Goal: Task Accomplishment & Management: Manage account settings

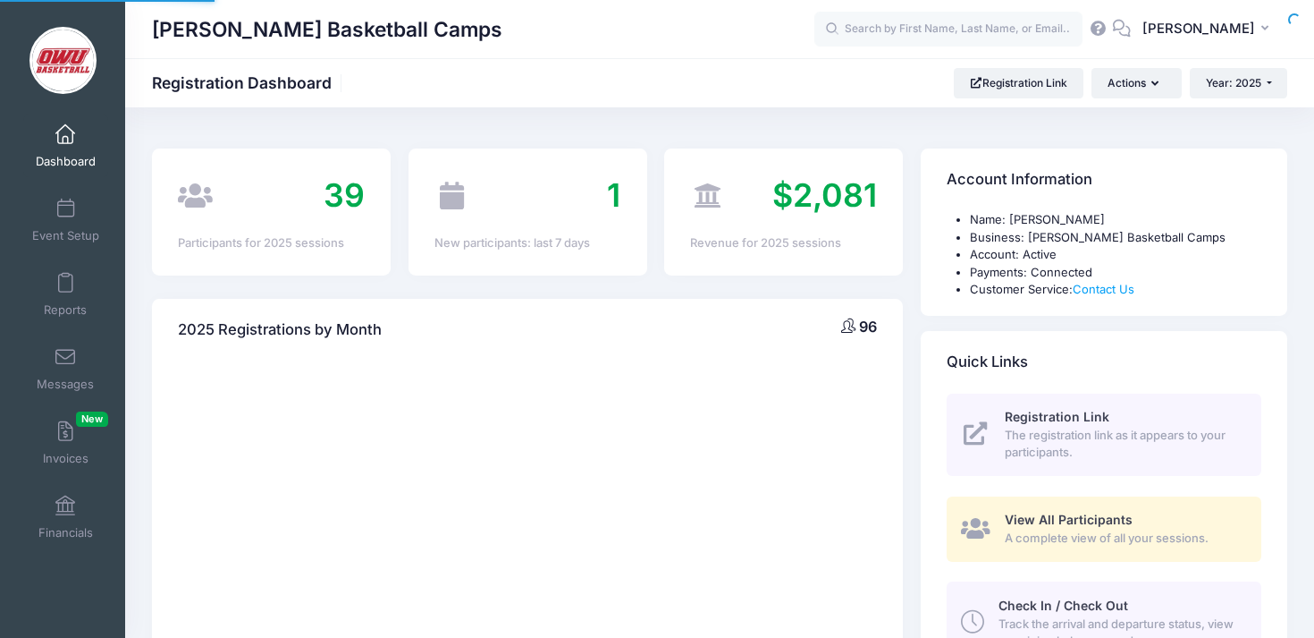
select select
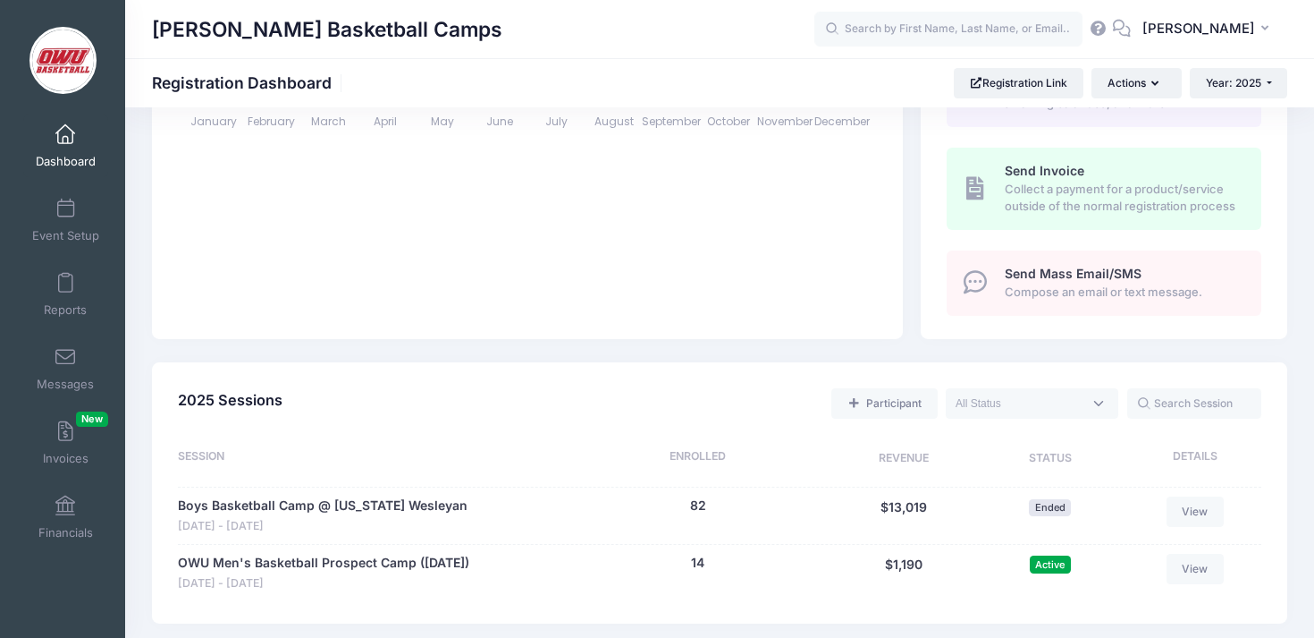
scroll to position [552, 0]
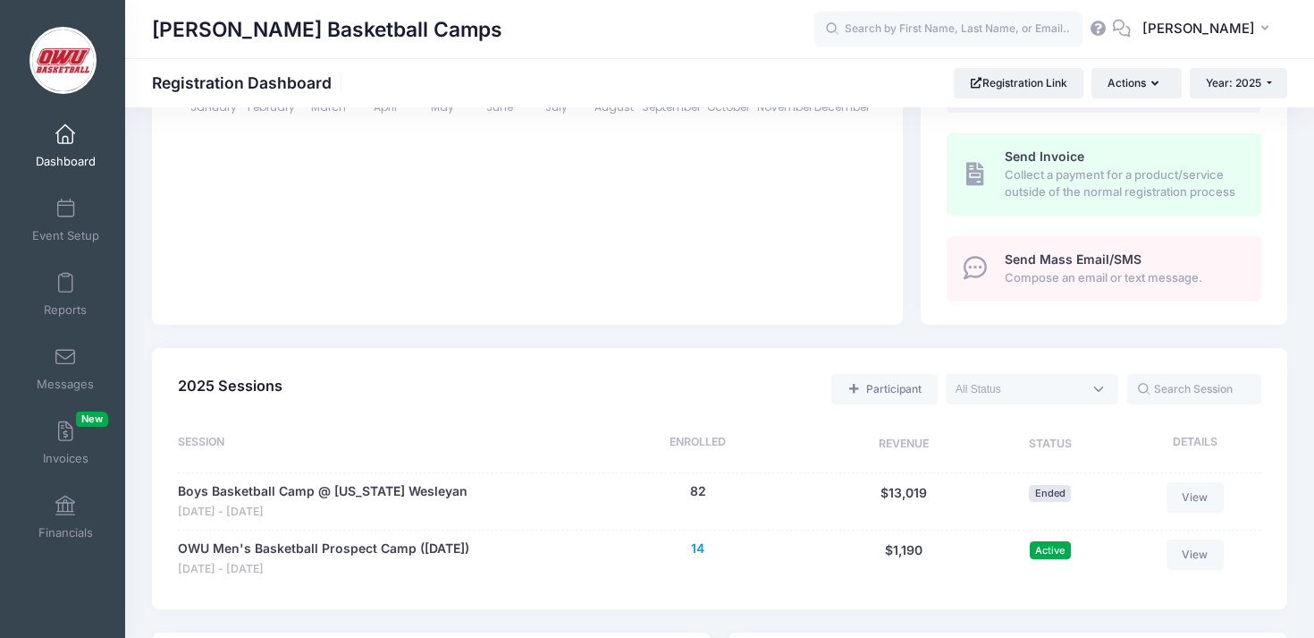
click at [702, 544] on button "14" at bounding box center [697, 548] width 13 height 19
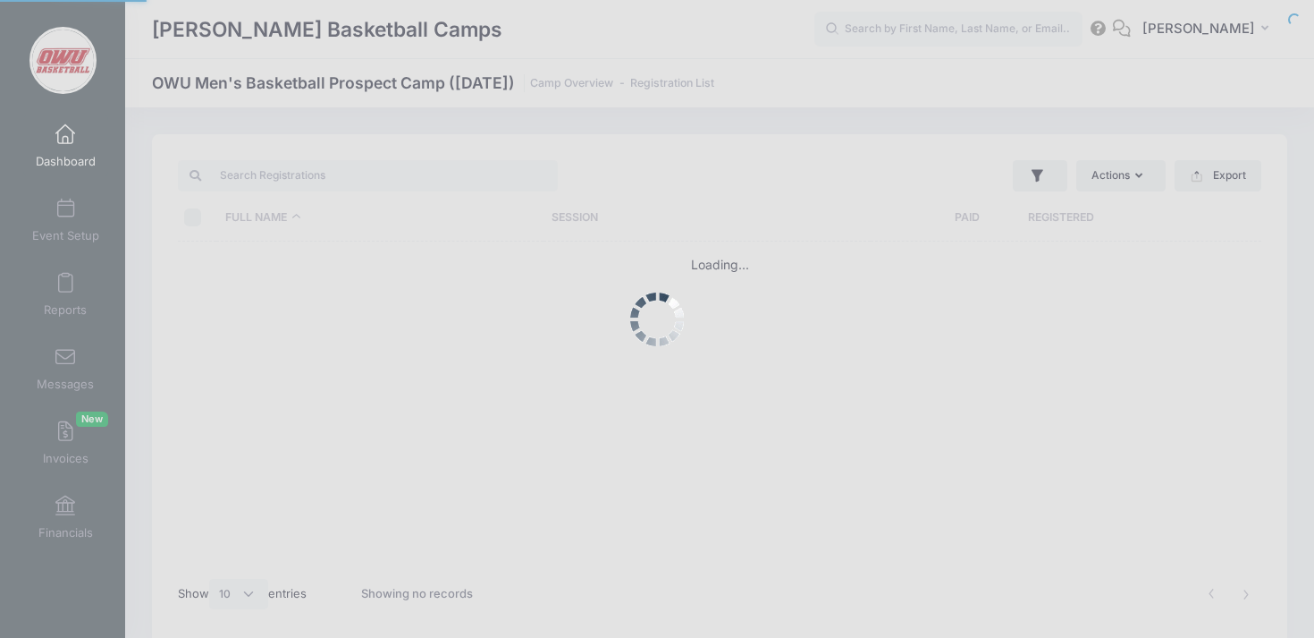
select select "10"
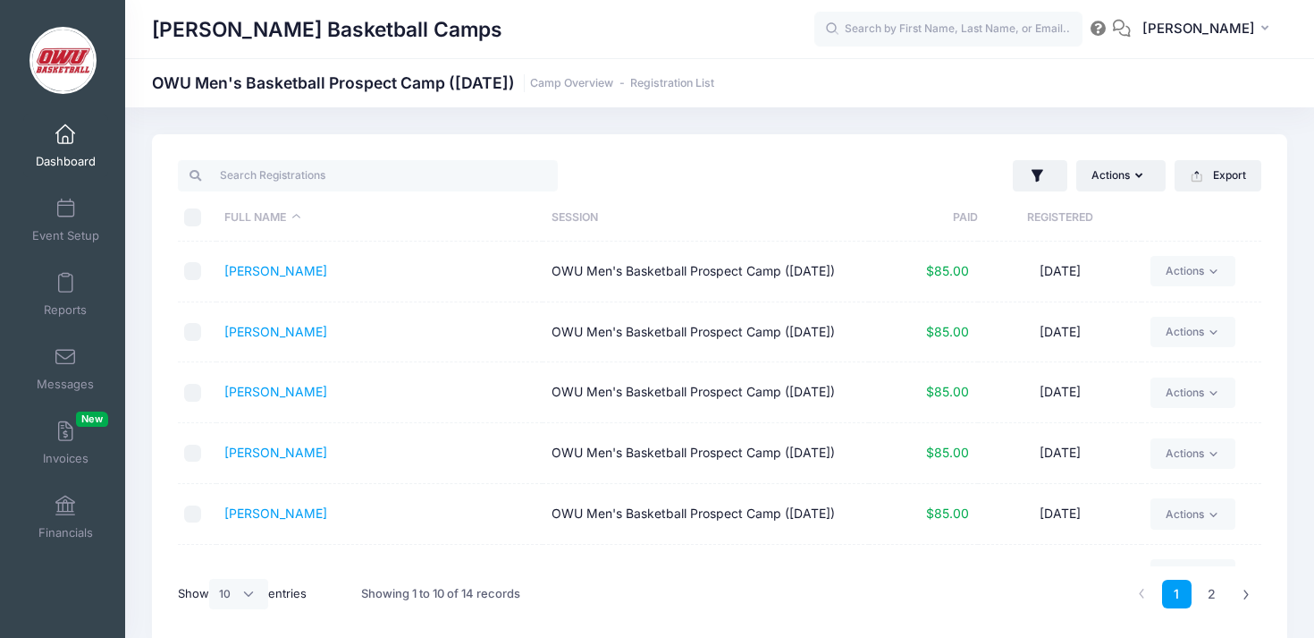
click at [1027, 215] on th "Registered" at bounding box center [1060, 217] width 164 height 47
click at [65, 139] on span at bounding box center [65, 135] width 0 height 20
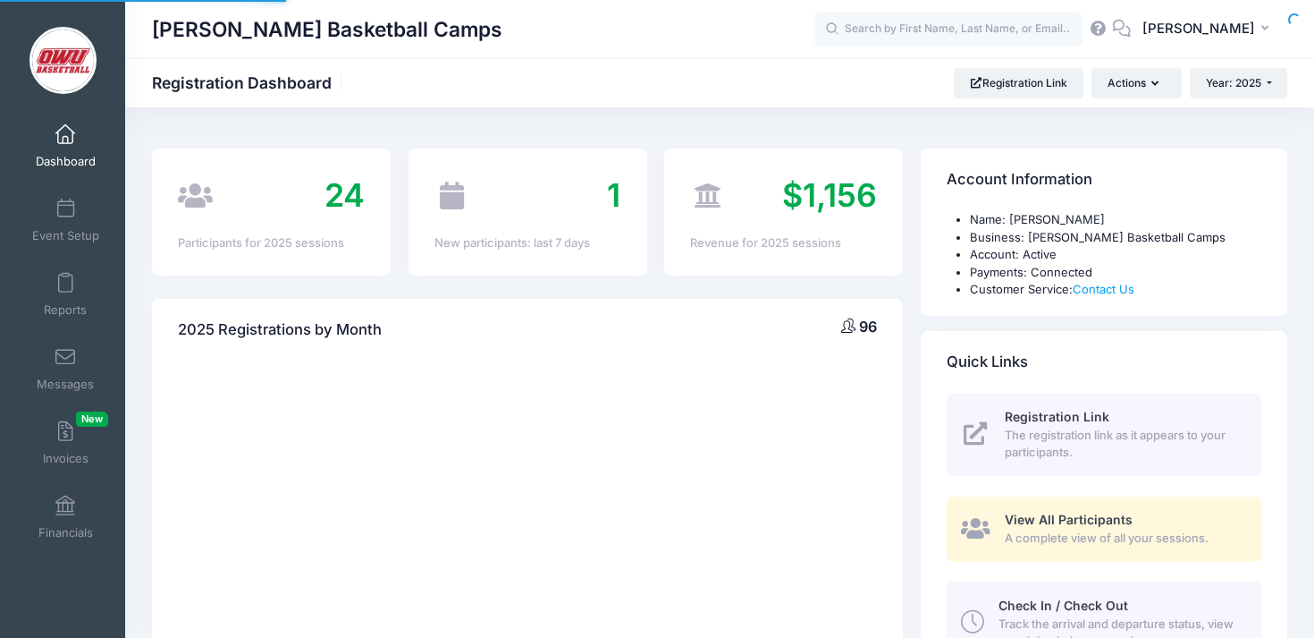
select select
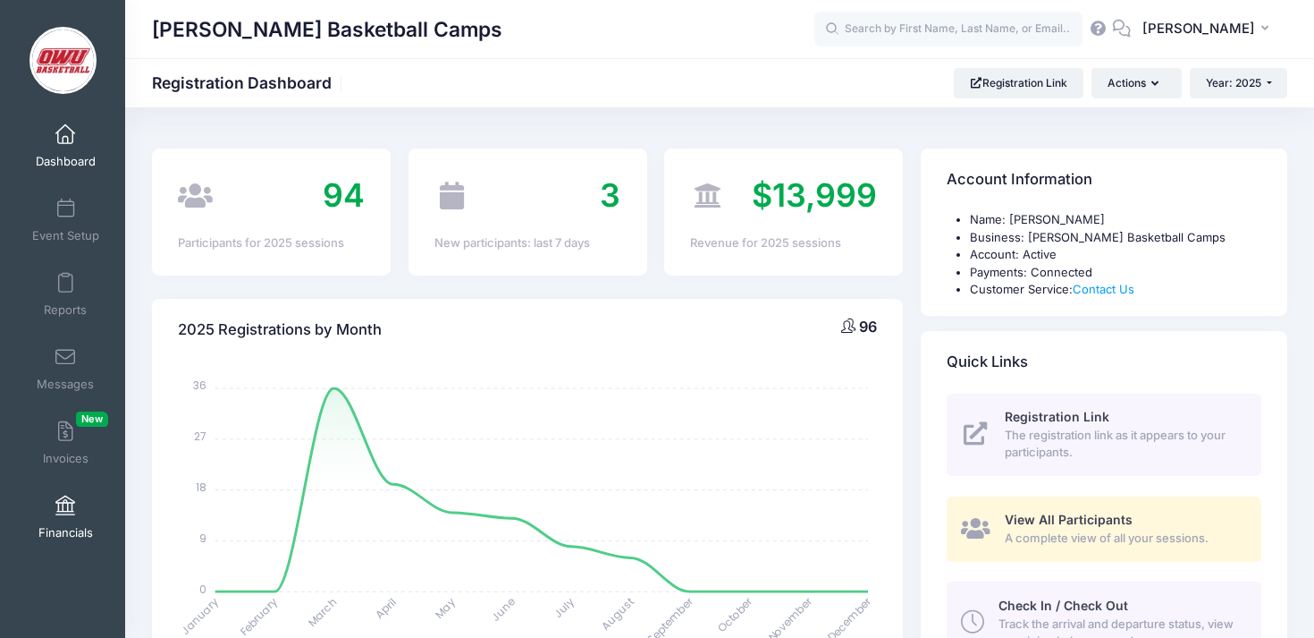
click at [77, 528] on span "Financials" at bounding box center [65, 532] width 55 height 15
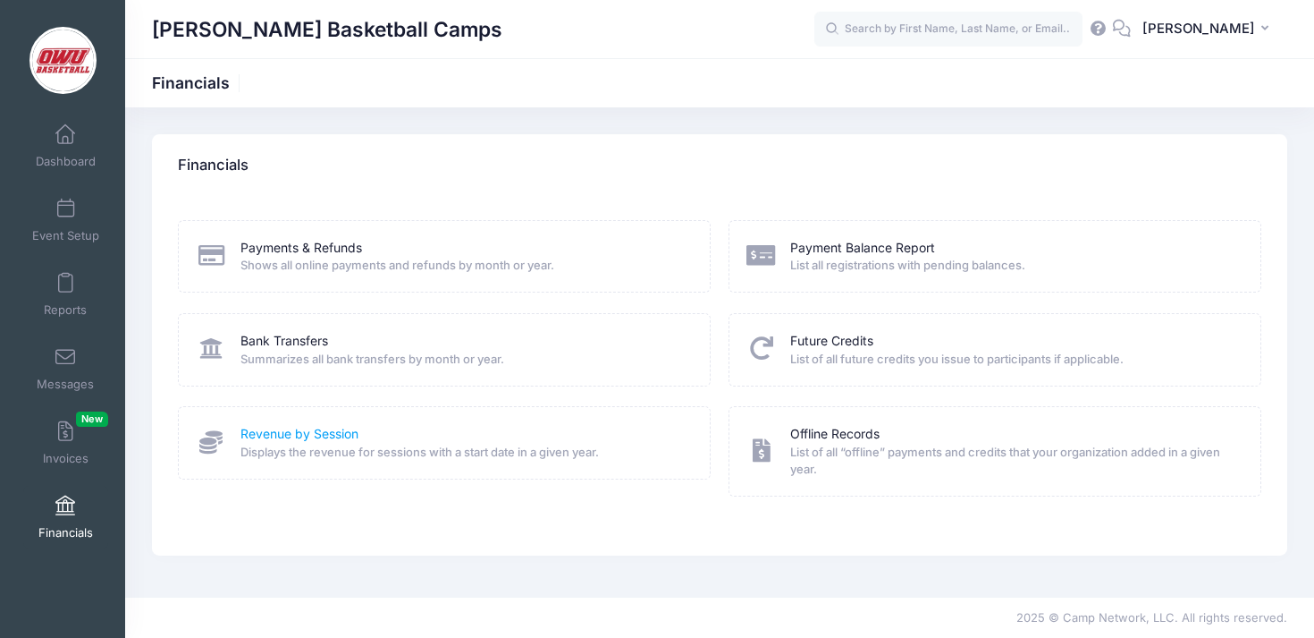
click at [317, 435] on link "Revenue by Session" at bounding box center [300, 434] width 118 height 19
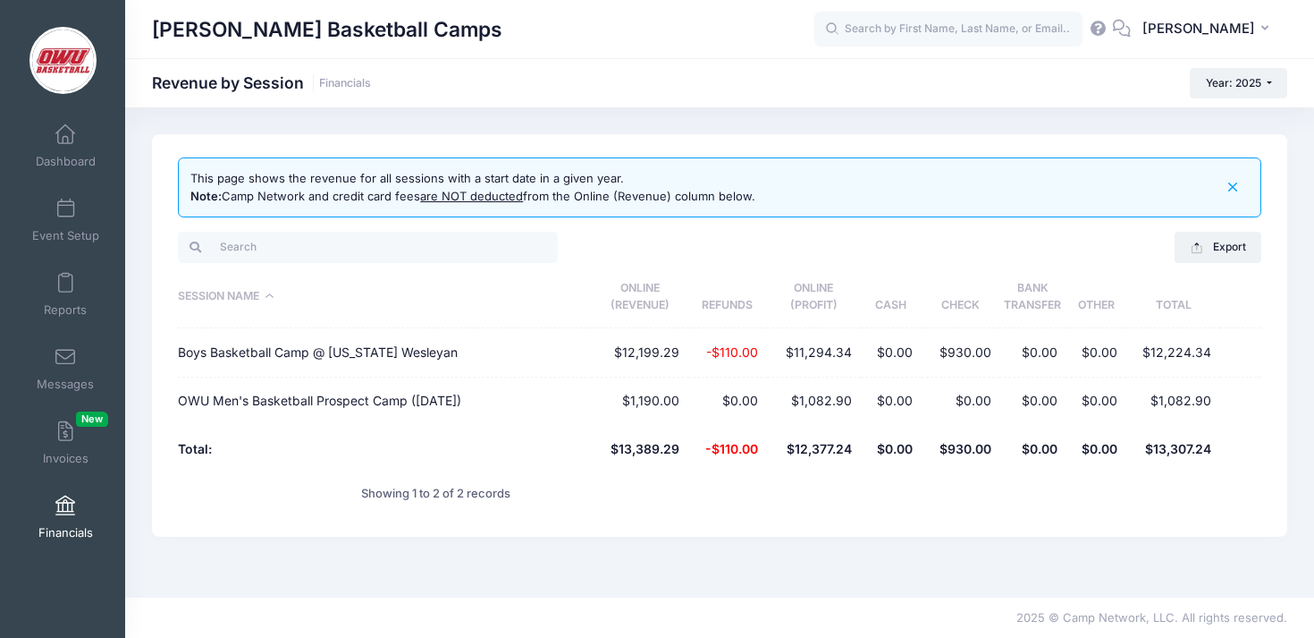
click at [65, 503] on span at bounding box center [65, 506] width 0 height 20
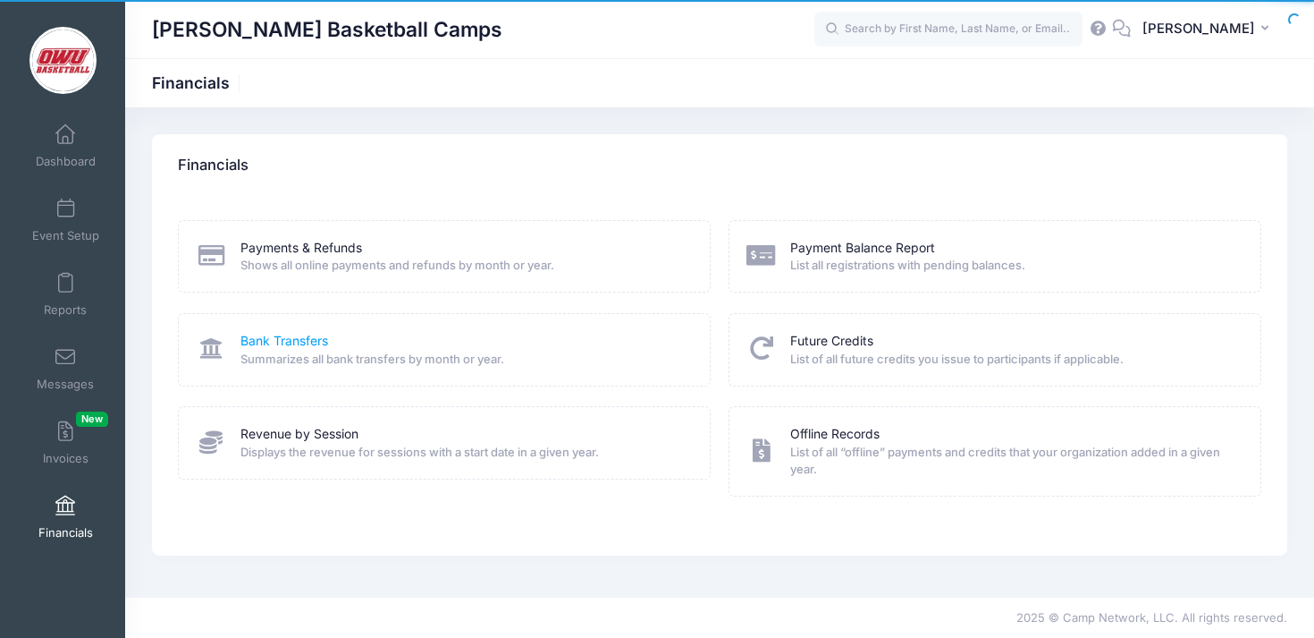
click at [268, 347] on link "Bank Transfers" at bounding box center [285, 341] width 88 height 19
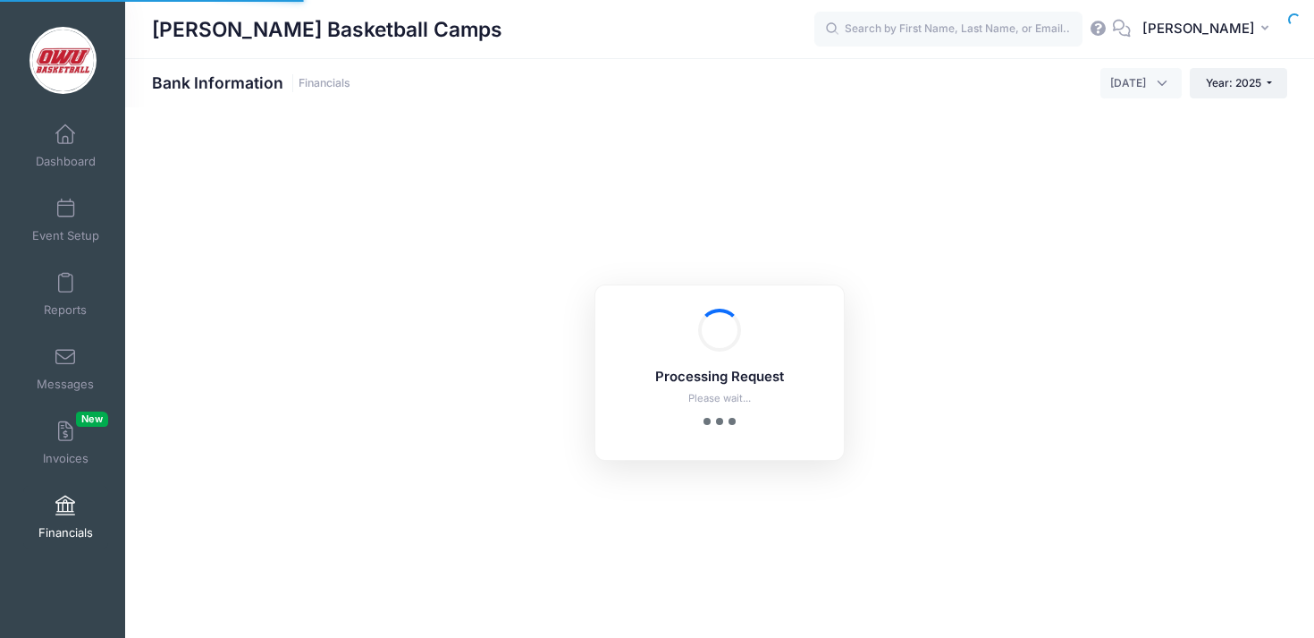
select select "10"
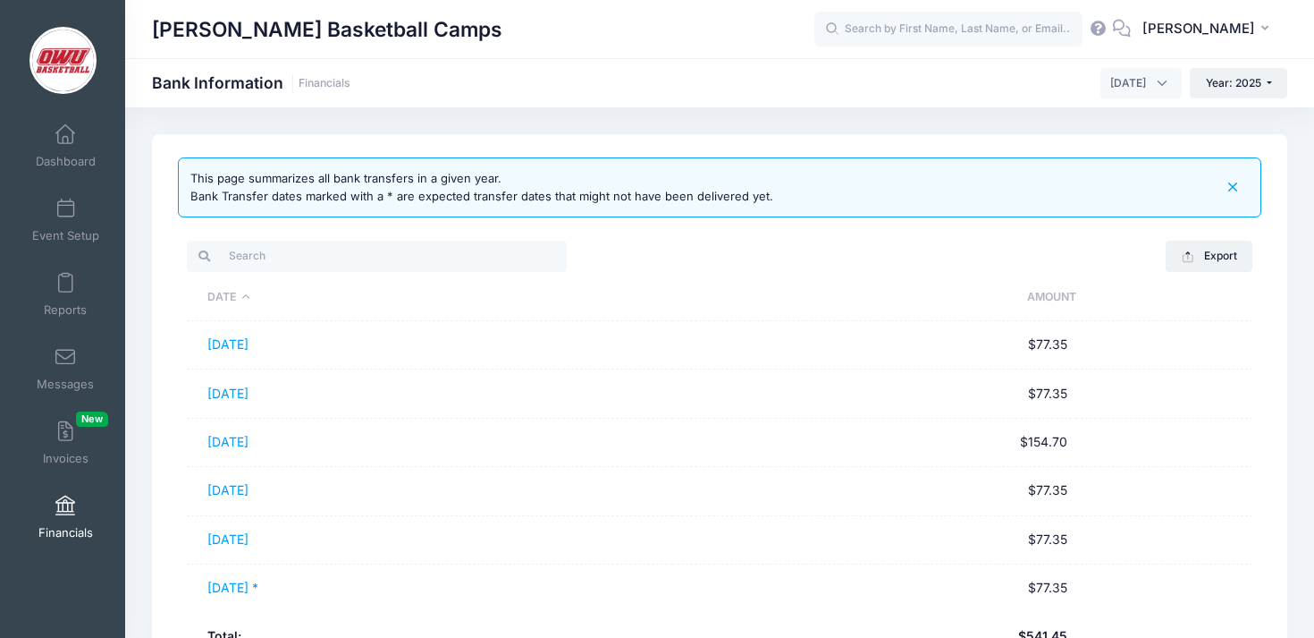
scroll to position [56, 0]
